Goal: Task Accomplishment & Management: Manage account settings

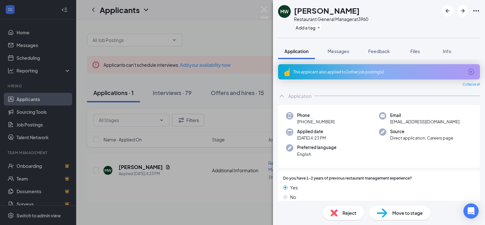
click at [177, 36] on div "MW [PERSON_NAME] Restaurant General Manager at 3960 Add a tag Application Messa…" at bounding box center [242, 112] width 485 height 225
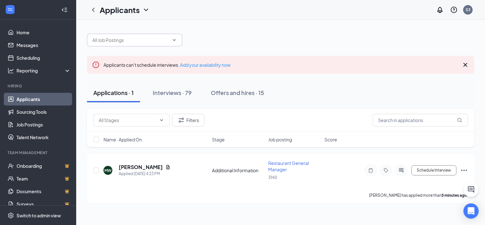
click at [142, 41] on input "text" at bounding box center [130, 39] width 77 height 7
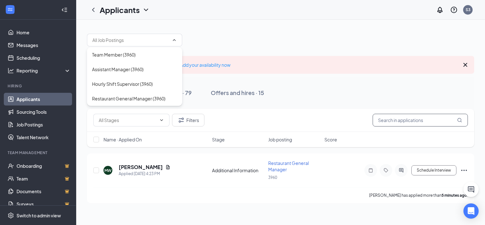
click at [405, 118] on input "text" at bounding box center [419, 120] width 95 height 13
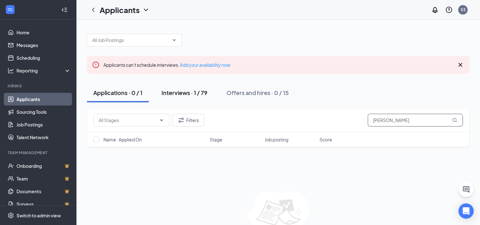
type input "[PERSON_NAME]"
click at [200, 94] on div "Interviews · 1 / 79" at bounding box center [184, 92] width 46 height 8
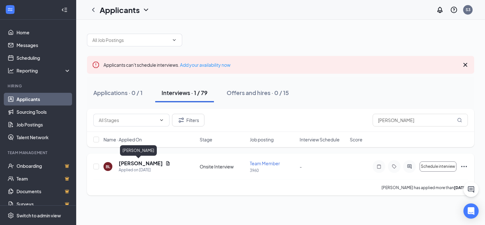
click at [137, 162] on h5 "[PERSON_NAME]" at bounding box center [141, 163] width 44 height 7
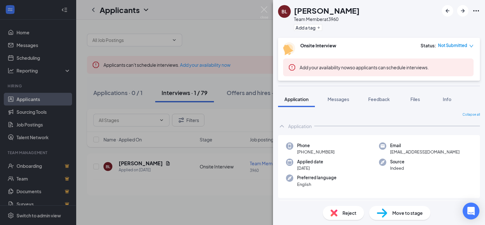
click at [466, 213] on div "Open Intercom Messenger" at bounding box center [470, 210] width 17 height 17
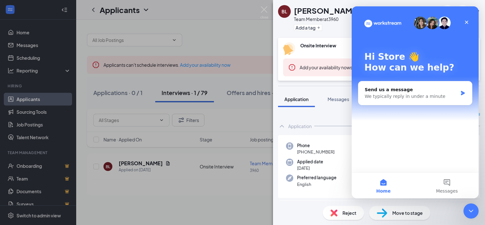
click at [216, 146] on div "BL [PERSON_NAME] Team Member at 3960 Add a tag Onsite Interview Status : Not Su…" at bounding box center [242, 112] width 485 height 225
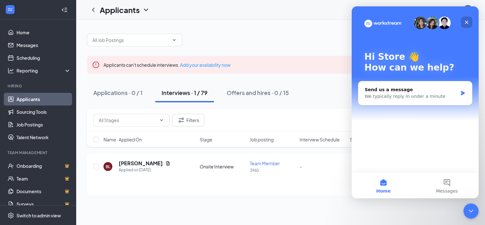
click at [473, 24] on div "Hi Store 👋 How can we help? Send us a message We typically reply in under a min…" at bounding box center [414, 89] width 127 height 166
click at [469, 24] on div "Close" at bounding box center [466, 21] width 11 height 11
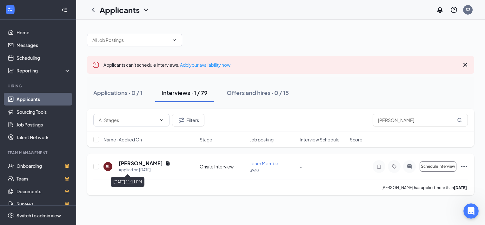
click at [140, 162] on h5 "[PERSON_NAME]" at bounding box center [141, 163] width 44 height 7
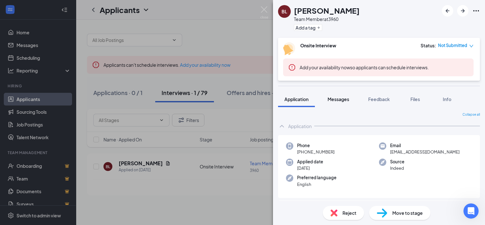
click at [337, 101] on span "Messages" at bounding box center [338, 99] width 22 height 6
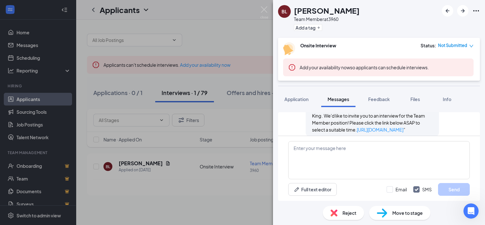
scroll to position [181, 0]
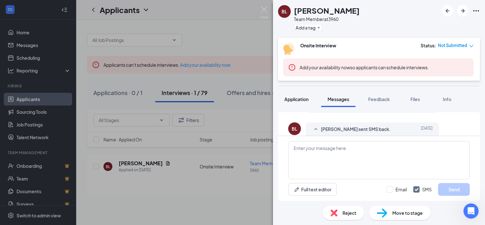
drag, startPoint x: 287, startPoint y: 91, endPoint x: 291, endPoint y: 96, distance: 6.1
click at [287, 91] on button "Application" at bounding box center [296, 99] width 37 height 16
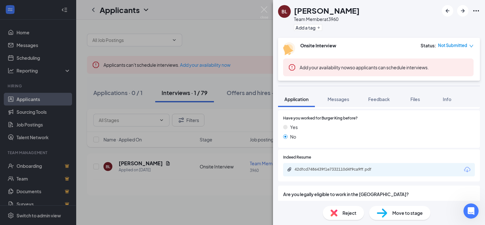
scroll to position [349, 0]
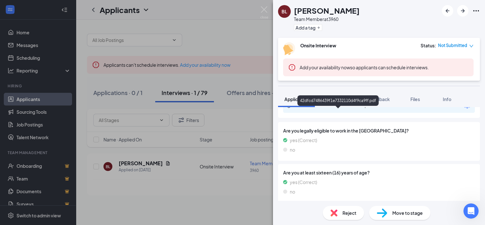
click at [358, 108] on div "42dfcd7486439f1e7332110d4f9ca9ff.pdf" at bounding box center [338, 105] width 89 height 5
click at [24, 34] on div "BL [PERSON_NAME] Team Member at 3960 Add a tag Onsite Interview Status : Not Su…" at bounding box center [242, 112] width 485 height 225
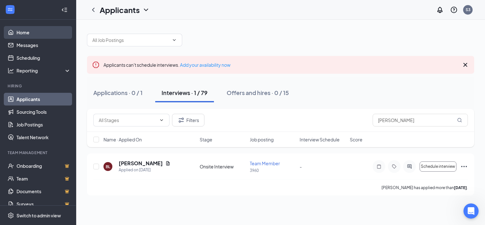
click at [24, 34] on link "Home" at bounding box center [43, 32] width 54 height 13
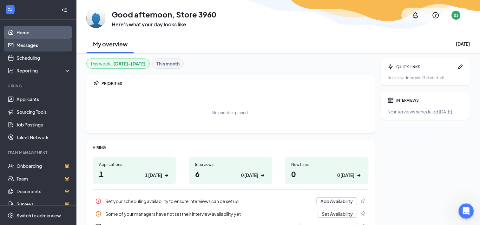
click at [58, 50] on link "Messages" at bounding box center [43, 45] width 54 height 13
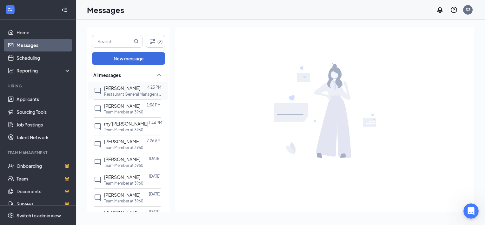
click at [132, 88] on span "[PERSON_NAME]" at bounding box center [122, 88] width 36 height 6
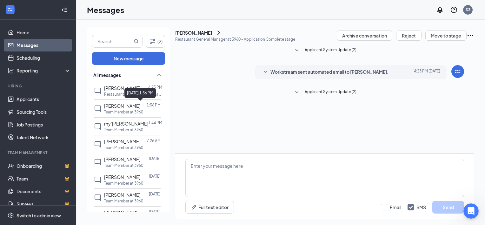
scroll to position [3, 0]
click at [308, 96] on span "Applicant System Update (2)" at bounding box center [331, 92] width 52 height 8
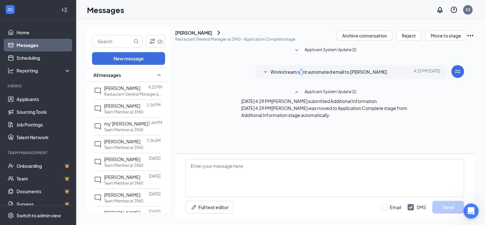
click at [299, 76] on span "Workstream sent automated email to [PERSON_NAME]." at bounding box center [329, 72] width 118 height 8
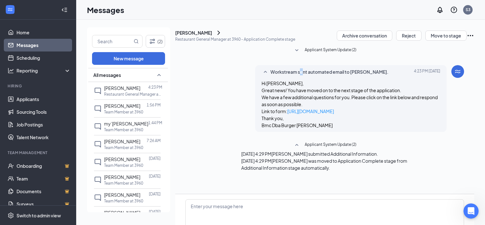
scroll to position [50, 0]
click at [219, 146] on div "Applicant System Update (2) Workstream sent automated email to [PERSON_NAME]. […" at bounding box center [324, 110] width 279 height 134
